Goal: Check status: Check status

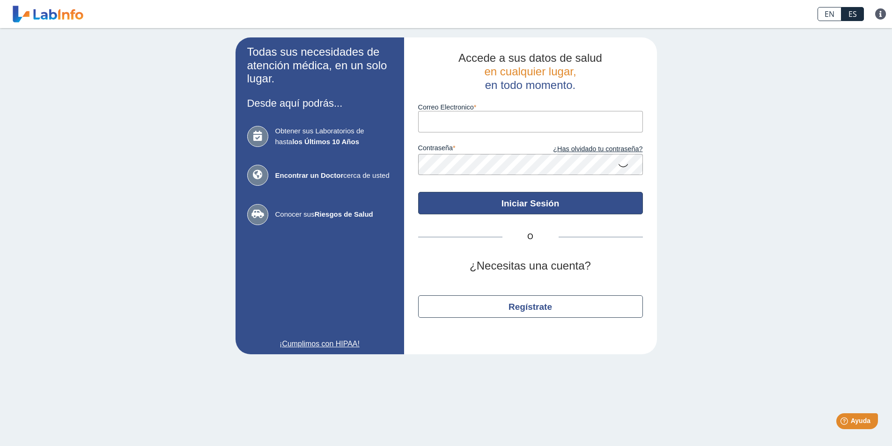
type input "[EMAIL_ADDRESS][DOMAIN_NAME]"
click at [527, 206] on button "Iniciar Sesión" at bounding box center [530, 203] width 225 height 22
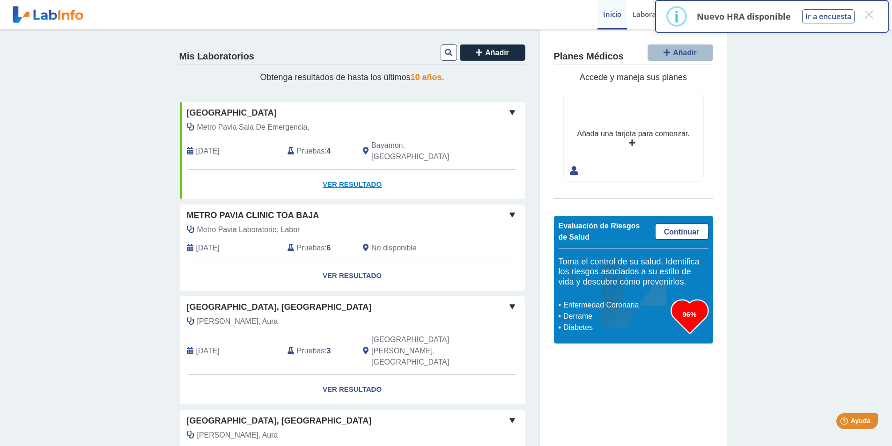
click at [366, 172] on link "Ver Resultado" at bounding box center [352, 184] width 345 height 29
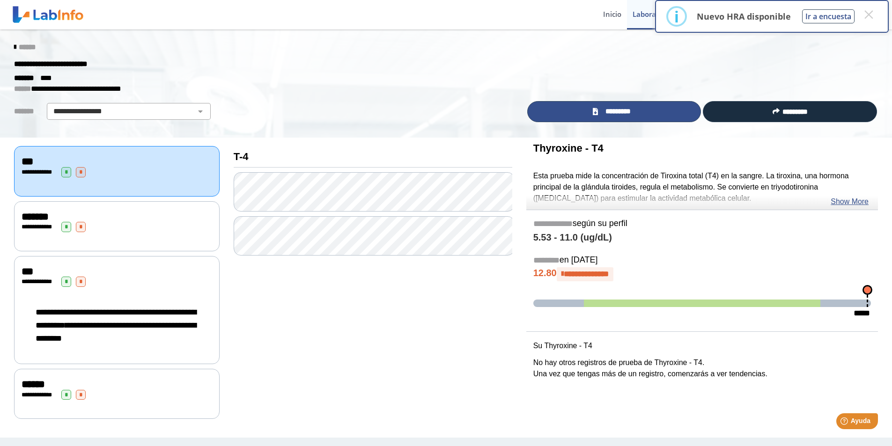
click at [624, 110] on span "*********" at bounding box center [617, 111] width 34 height 11
